Goal: Information Seeking & Learning: Learn about a topic

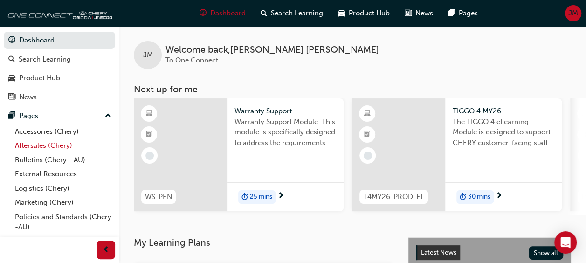
click at [37, 143] on link "Aftersales (Chery)" at bounding box center [63, 145] width 104 height 14
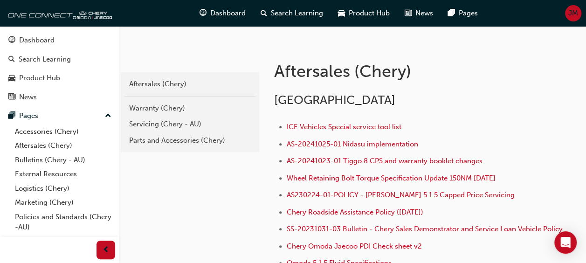
scroll to position [140, 0]
click at [149, 123] on div "Servicing (Chery - AU)" at bounding box center [190, 123] width 122 height 11
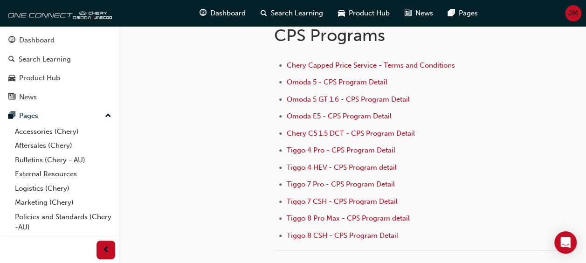
scroll to position [93, 0]
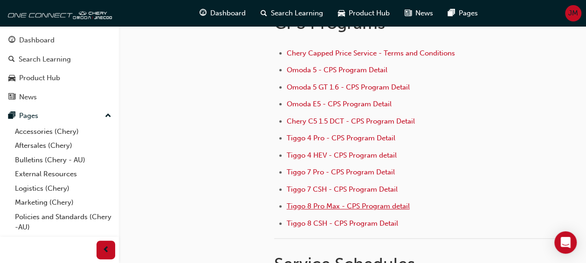
click at [298, 205] on span "Tiggo 8 Pro Max - CPS Program detail" at bounding box center [348, 206] width 123 height 8
